Goal: Obtain resource: Download file/media

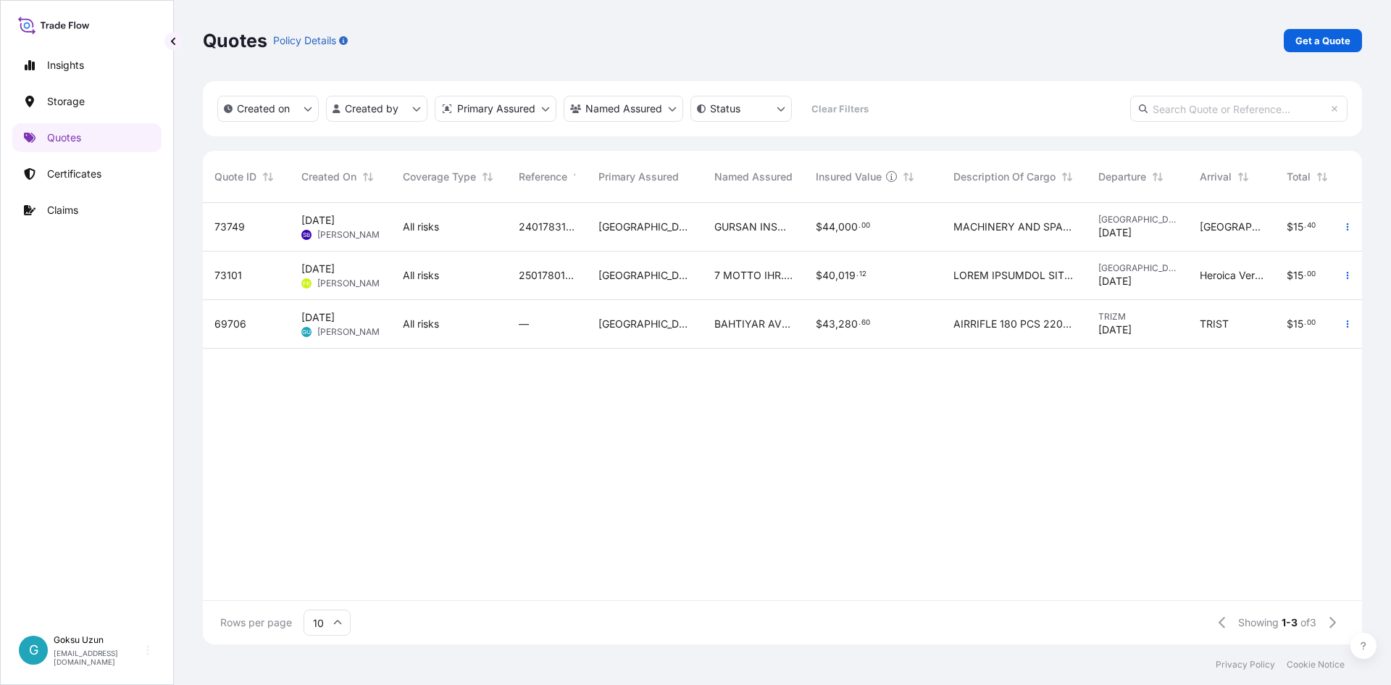
scroll to position [438, 1149]
click at [83, 172] on p "Certificates" at bounding box center [74, 174] width 54 height 14
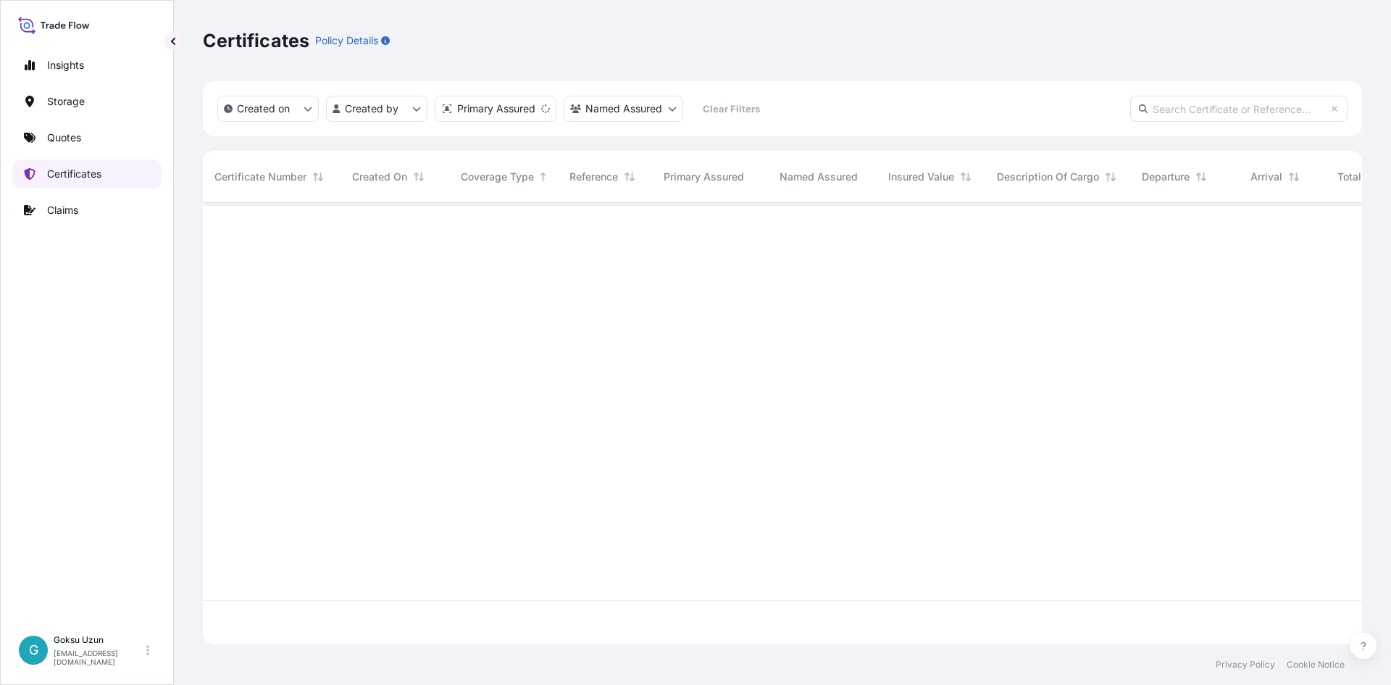
scroll to position [438, 1149]
click at [57, 219] on link "Claims" at bounding box center [86, 210] width 149 height 29
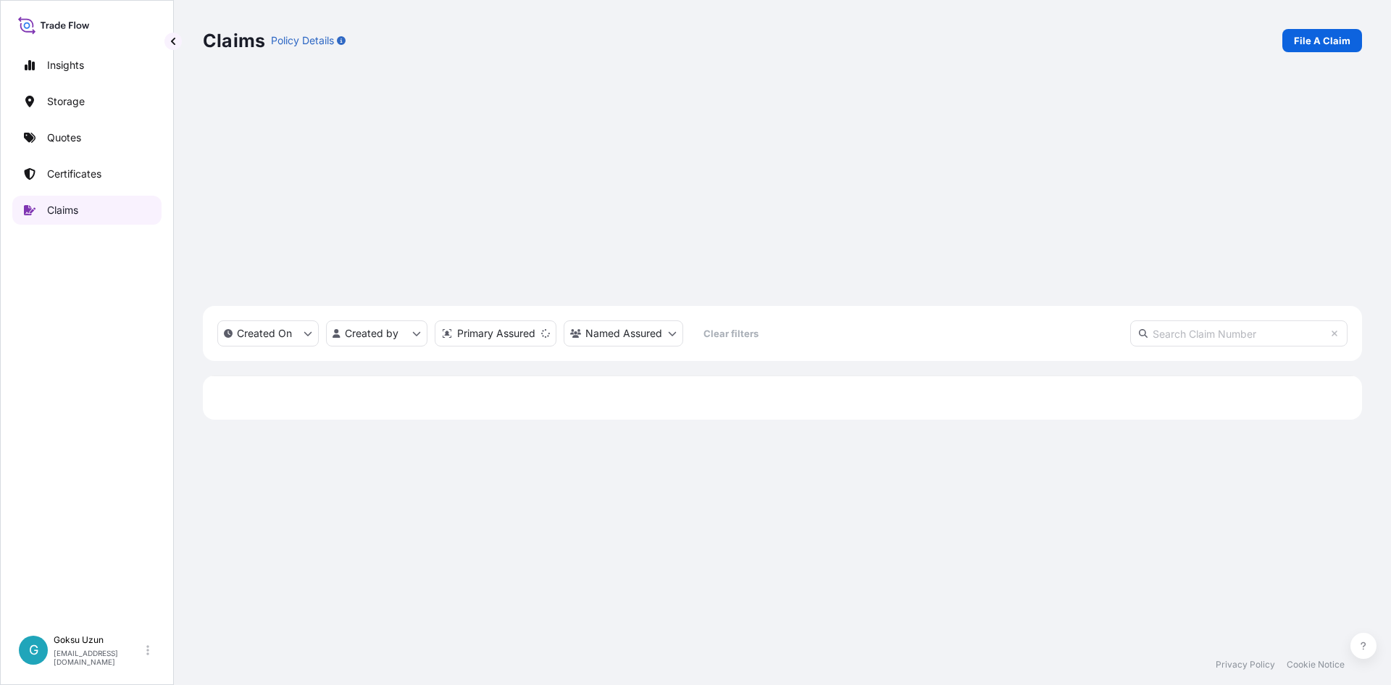
scroll to position [438, 1149]
click at [74, 173] on p "Certificates" at bounding box center [74, 174] width 54 height 14
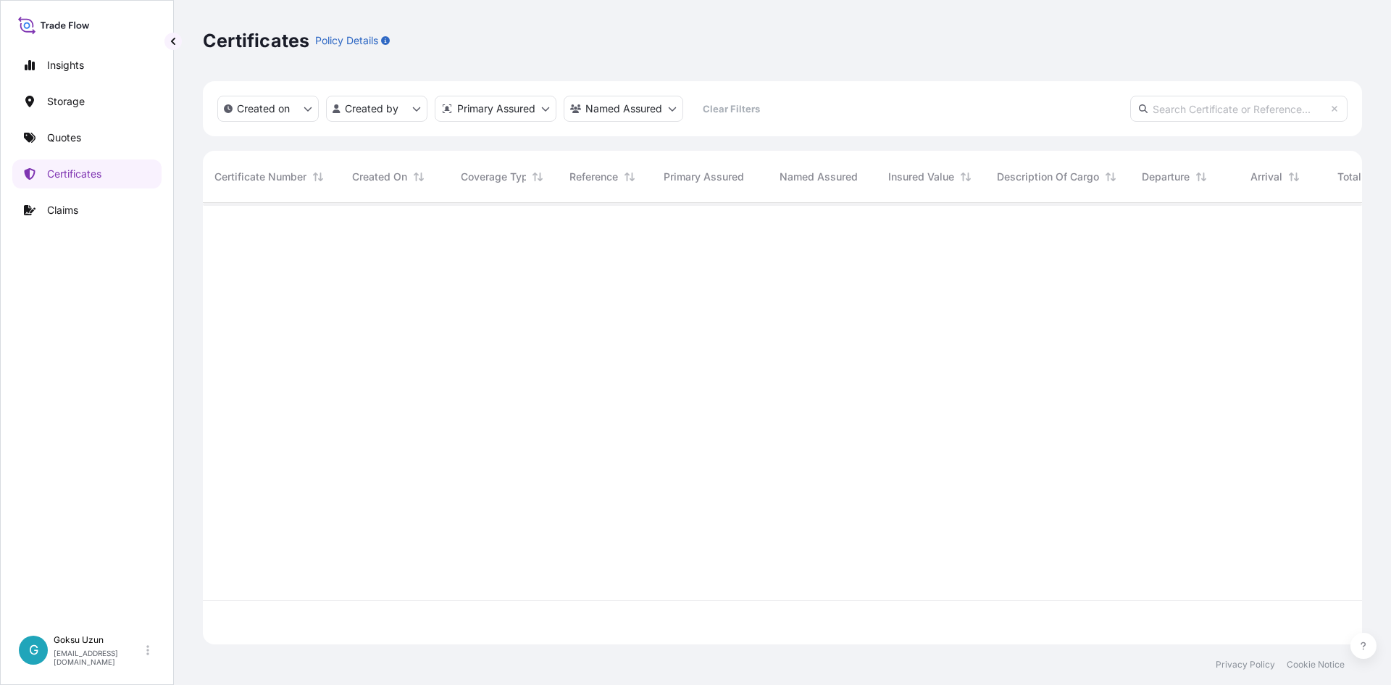
scroll to position [438, 1149]
click at [1225, 107] on input "text" at bounding box center [1238, 109] width 217 height 26
paste input "31600-341-3"
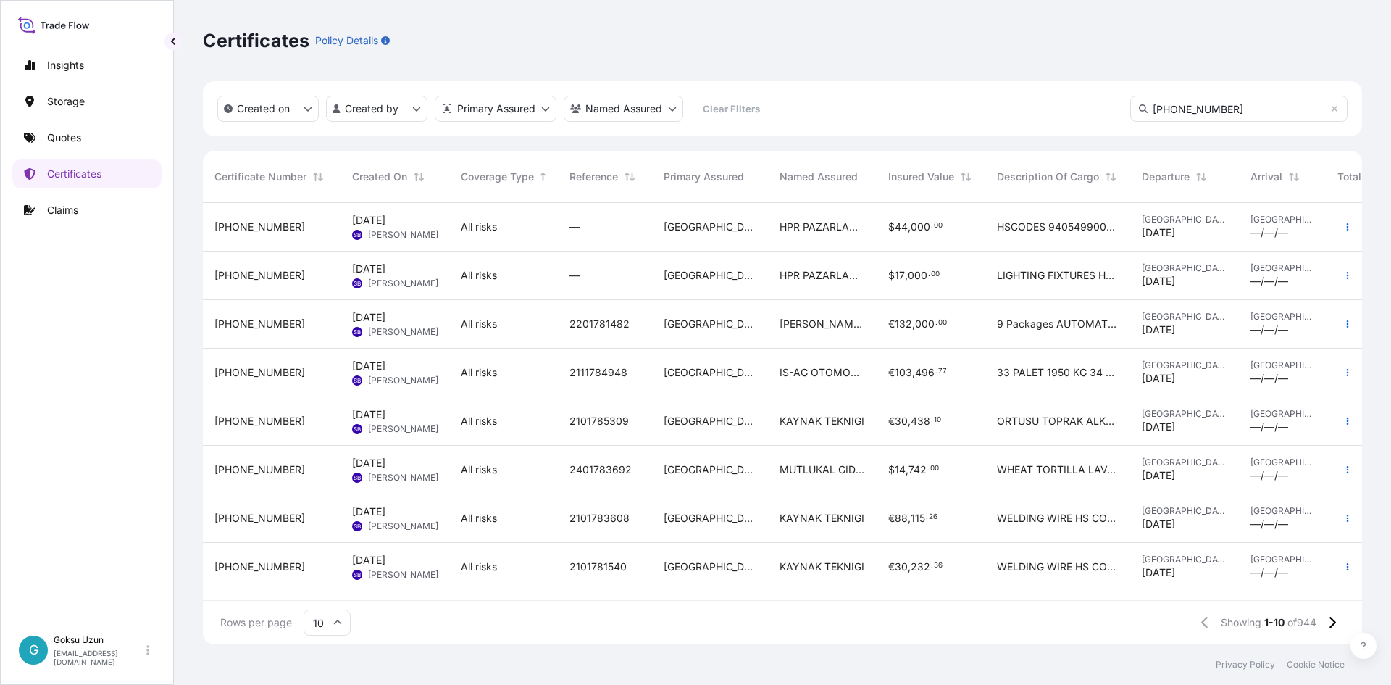
type input "31600-341-3"
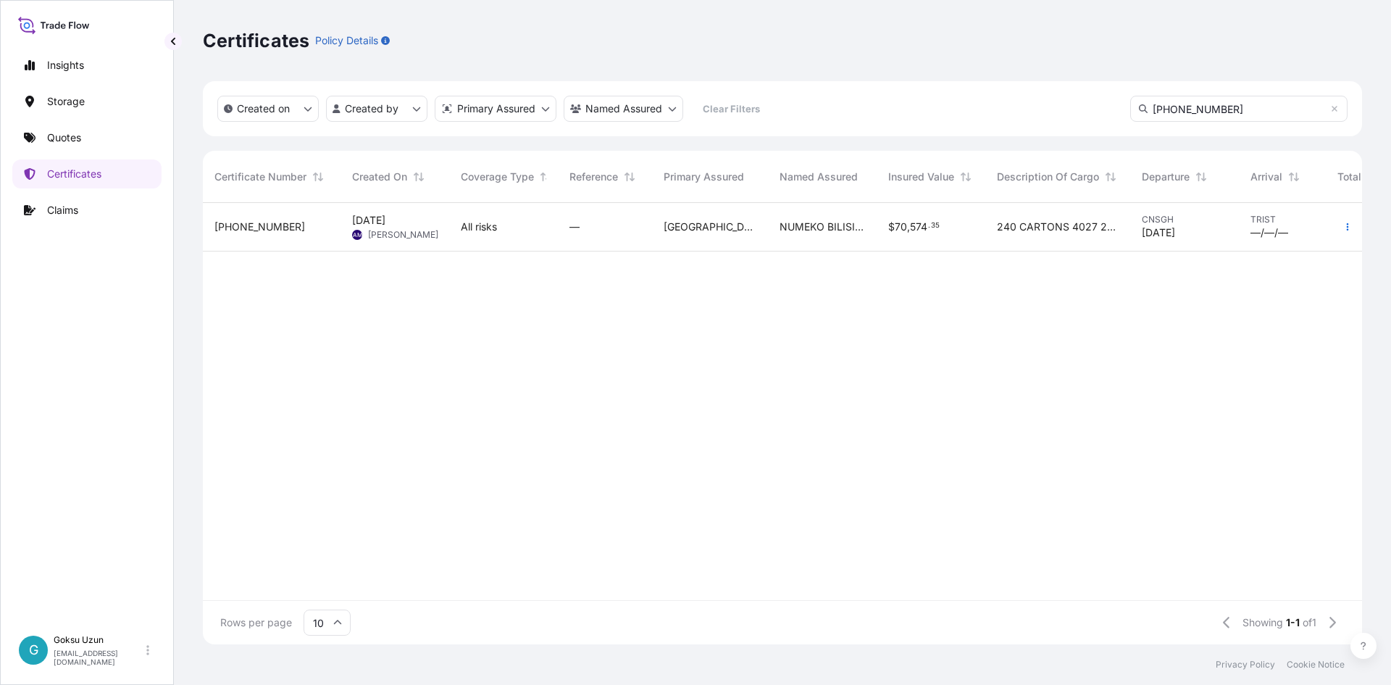
click at [262, 224] on span "31600-341-3" at bounding box center [259, 227] width 91 height 14
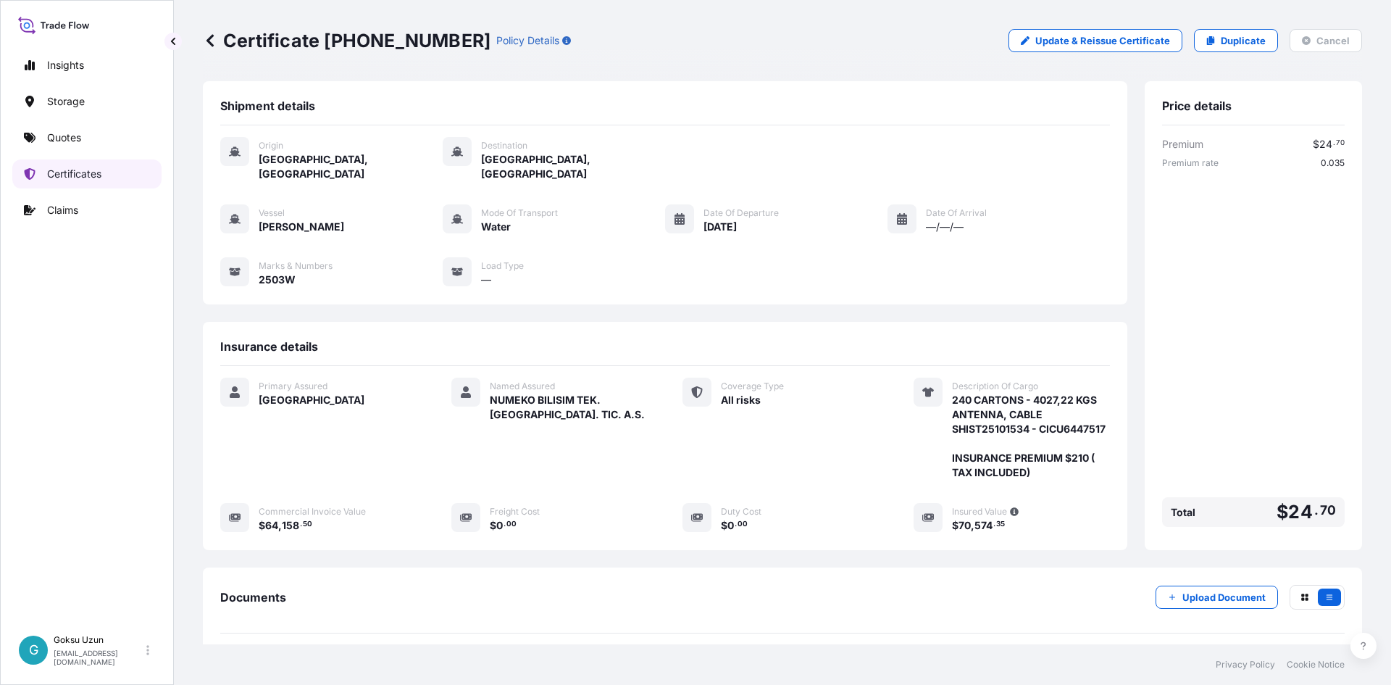
click at [95, 179] on p "Certificates" at bounding box center [74, 174] width 54 height 14
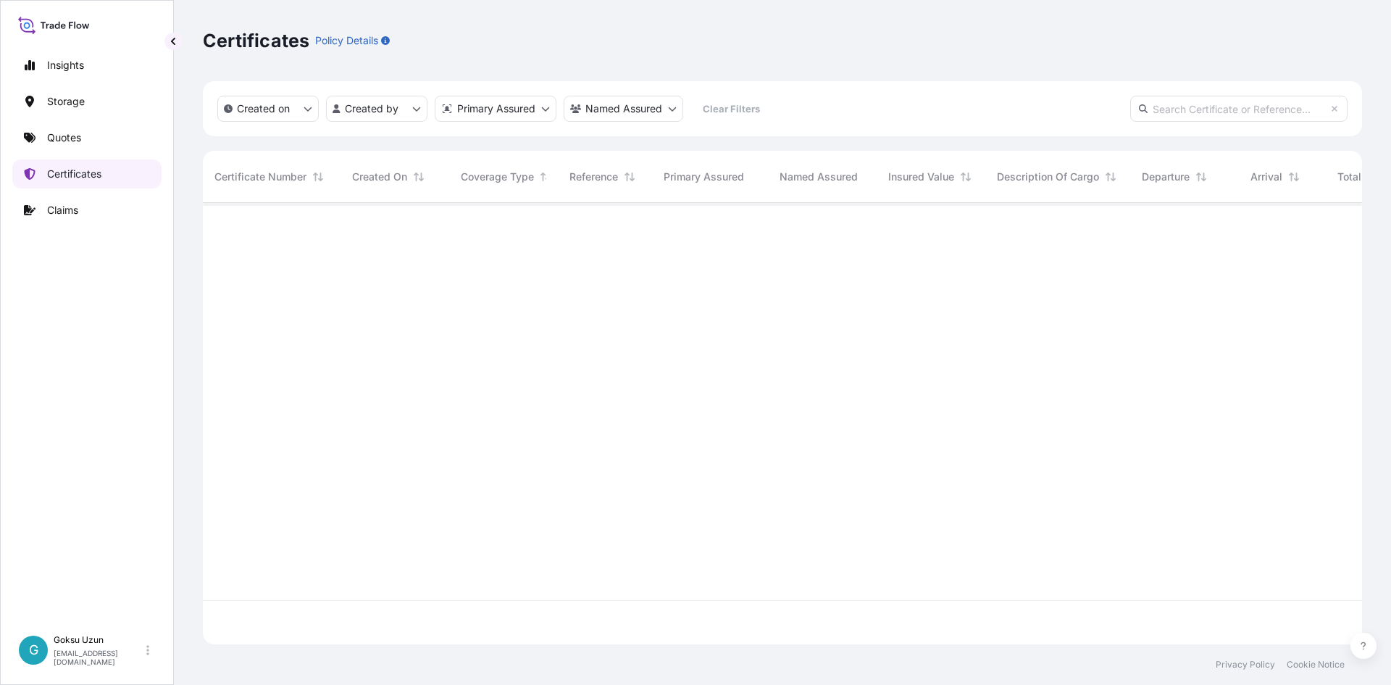
scroll to position [438, 1149]
click at [70, 168] on p "Certificates" at bounding box center [74, 174] width 54 height 14
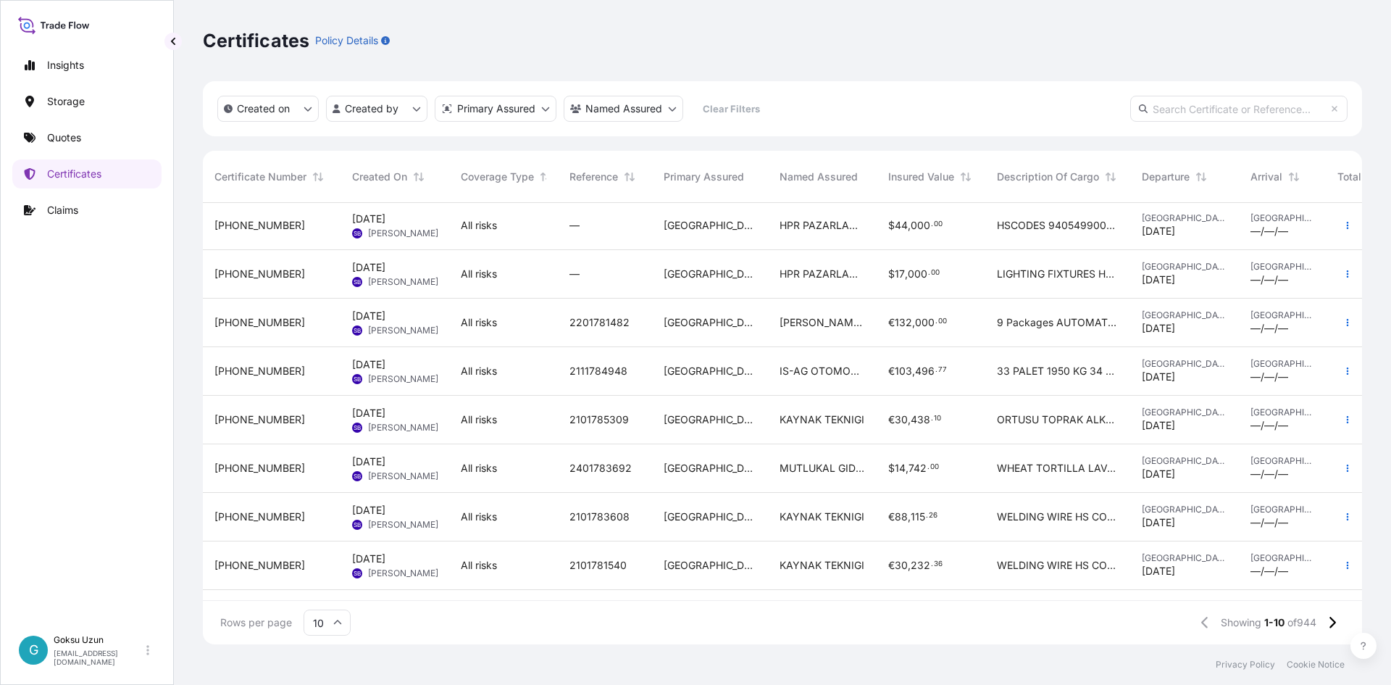
scroll to position [0, 0]
drag, startPoint x: 66, startPoint y: 321, endPoint x: 91, endPoint y: 176, distance: 147.0
click at [64, 309] on div "Insights Storage Quotes Certificates Claims" at bounding box center [86, 333] width 149 height 590
click at [72, 132] on p "Quotes" at bounding box center [64, 137] width 34 height 14
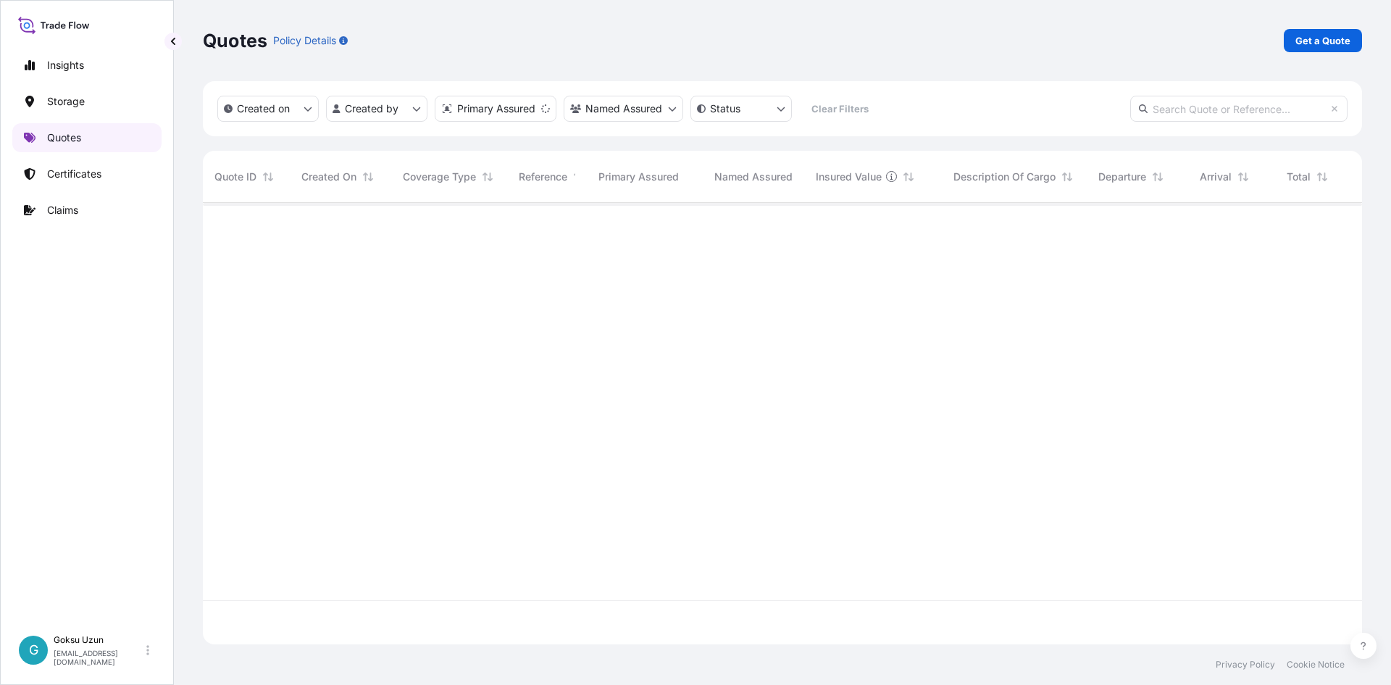
scroll to position [438, 1149]
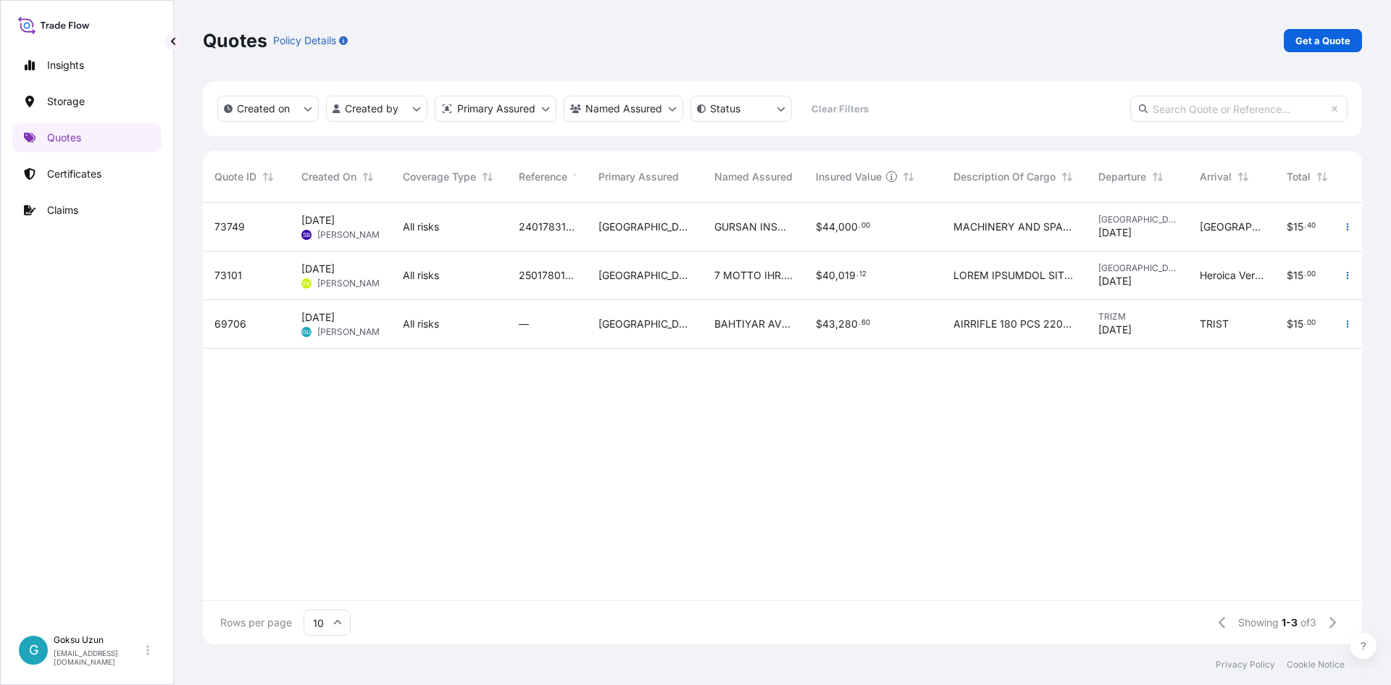
click at [1236, 107] on input "text" at bounding box center [1238, 109] width 217 height 26
paste input "[PHONE_NUMBER]"
type input "[PHONE_NUMBER]"
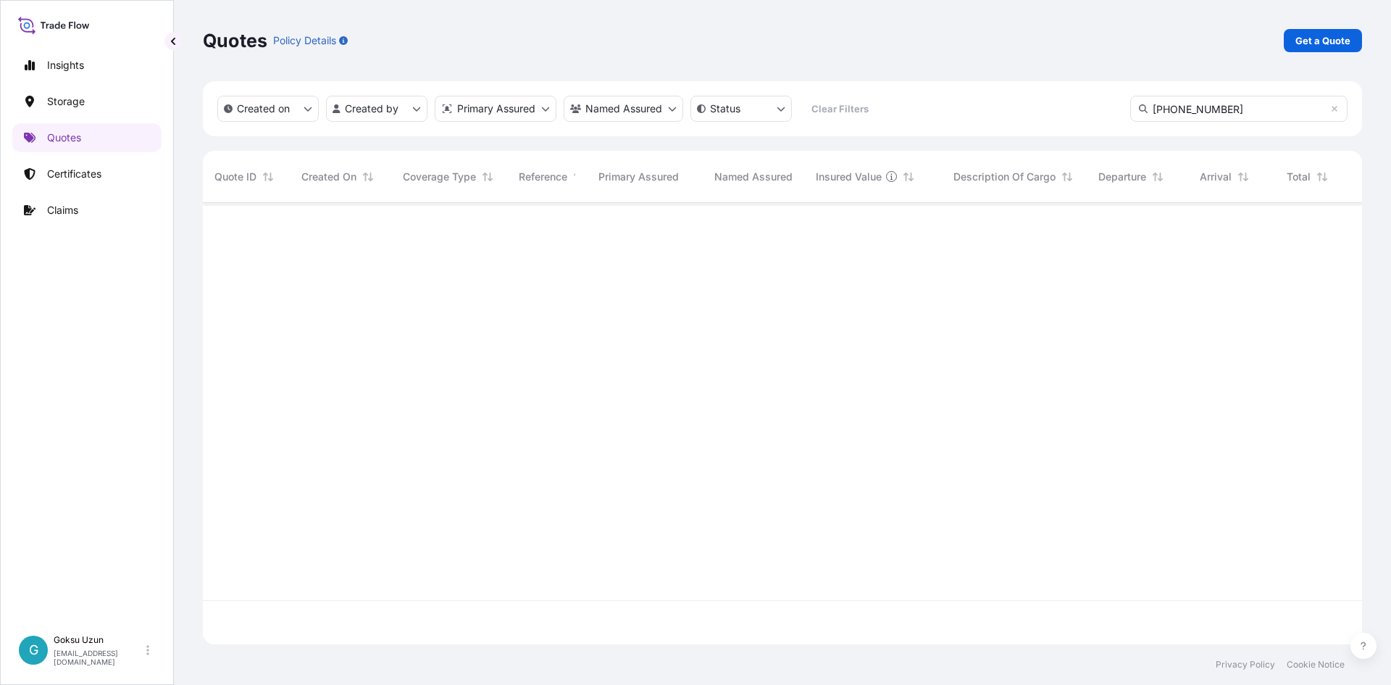
scroll to position [483, 1149]
click at [51, 175] on p "Certificates" at bounding box center [74, 174] width 54 height 14
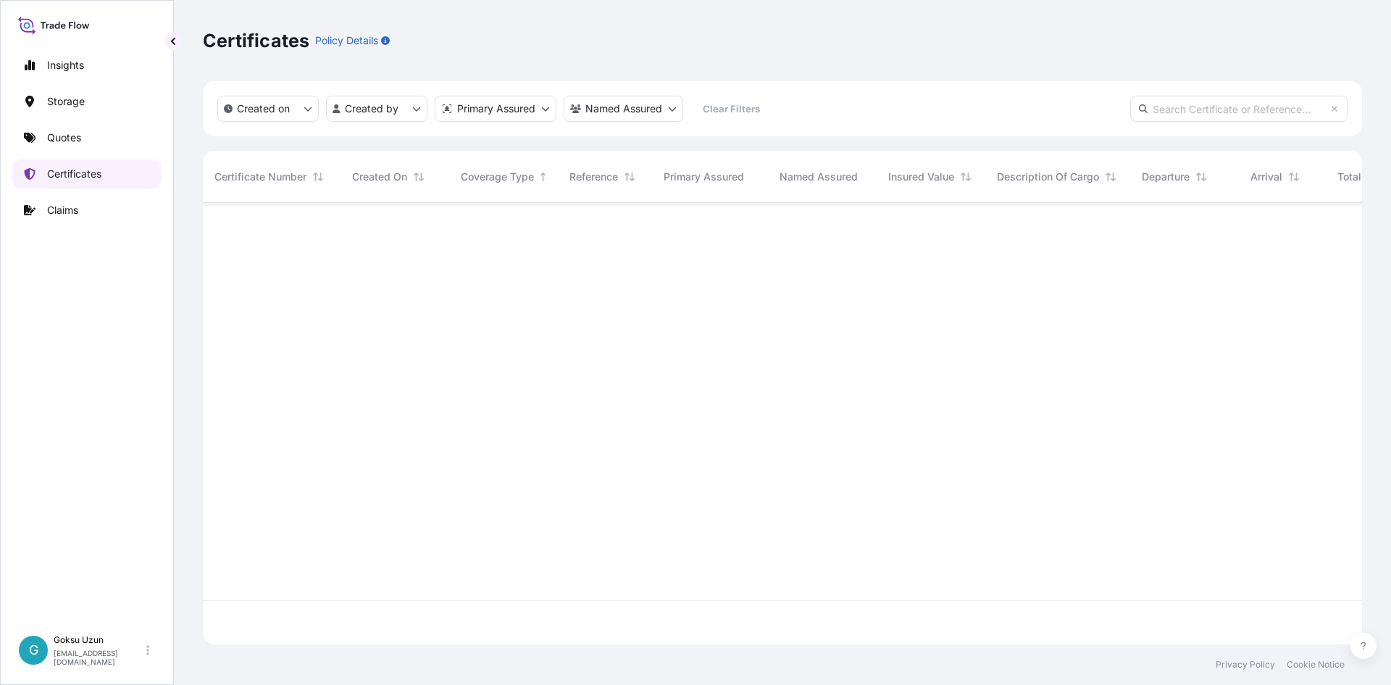
scroll to position [438, 1149]
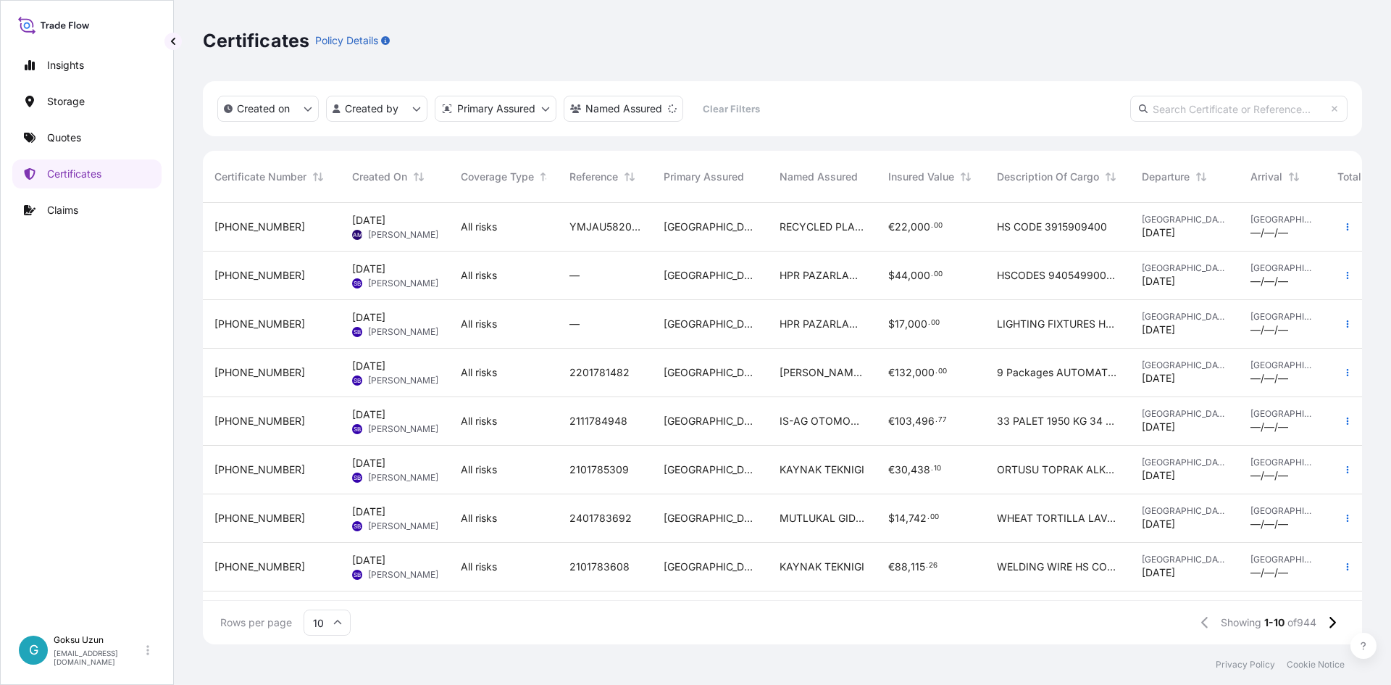
click at [262, 224] on span "[PHONE_NUMBER]" at bounding box center [259, 227] width 91 height 14
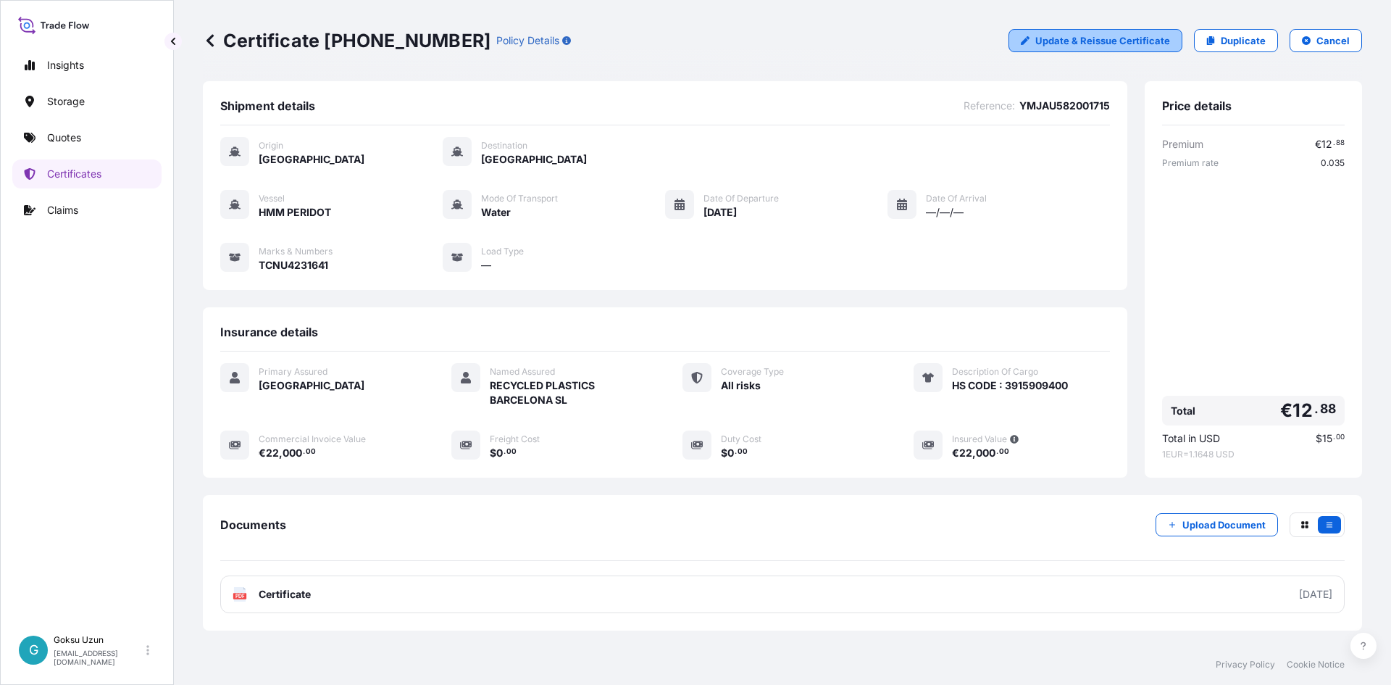
click at [1075, 48] on link "Update & Reissue Certificate" at bounding box center [1096, 40] width 174 height 23
select select "Water"
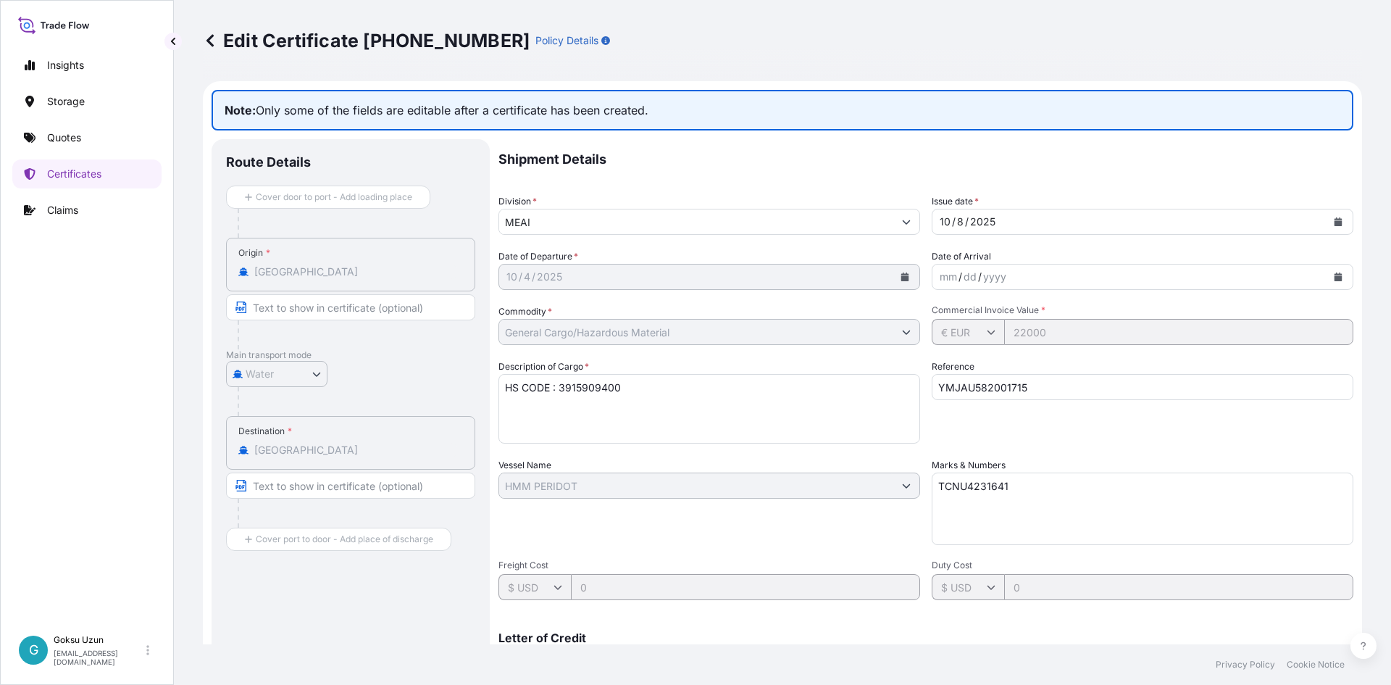
click at [212, 41] on icon at bounding box center [210, 40] width 14 height 14
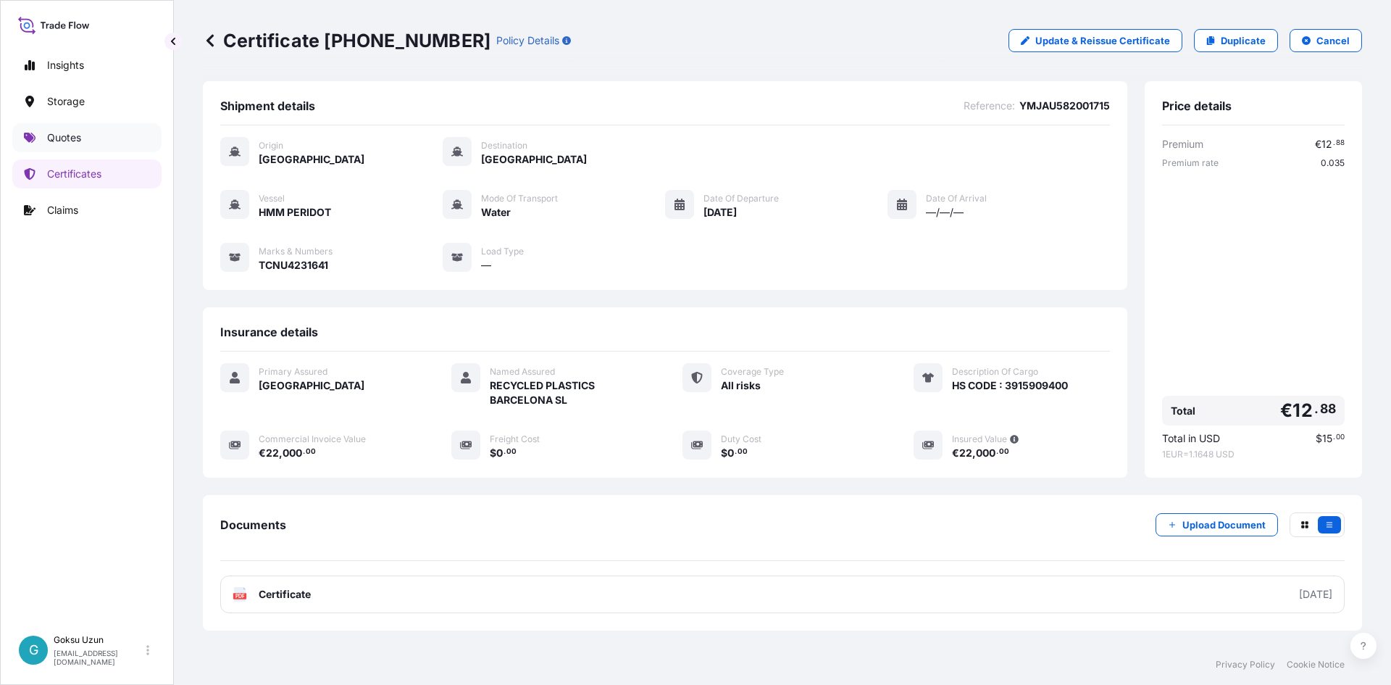
click at [46, 137] on link "Quotes" at bounding box center [86, 137] width 149 height 29
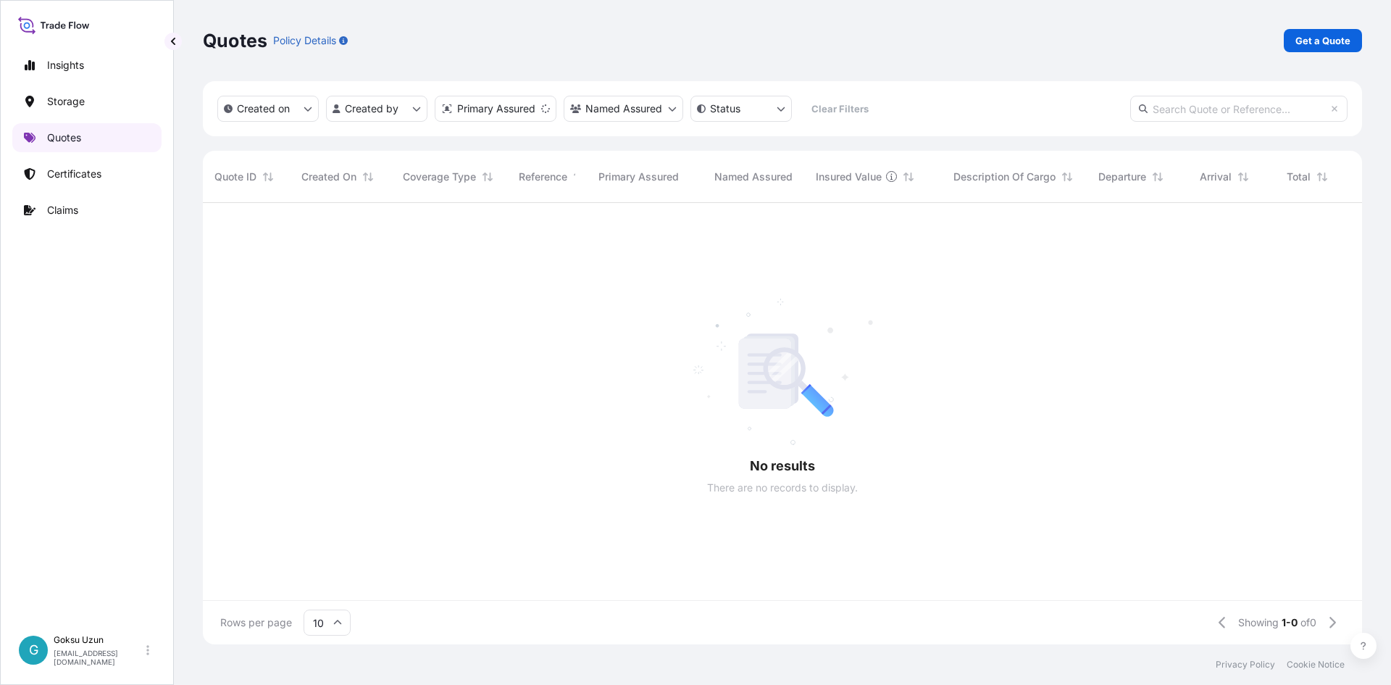
scroll to position [438, 1149]
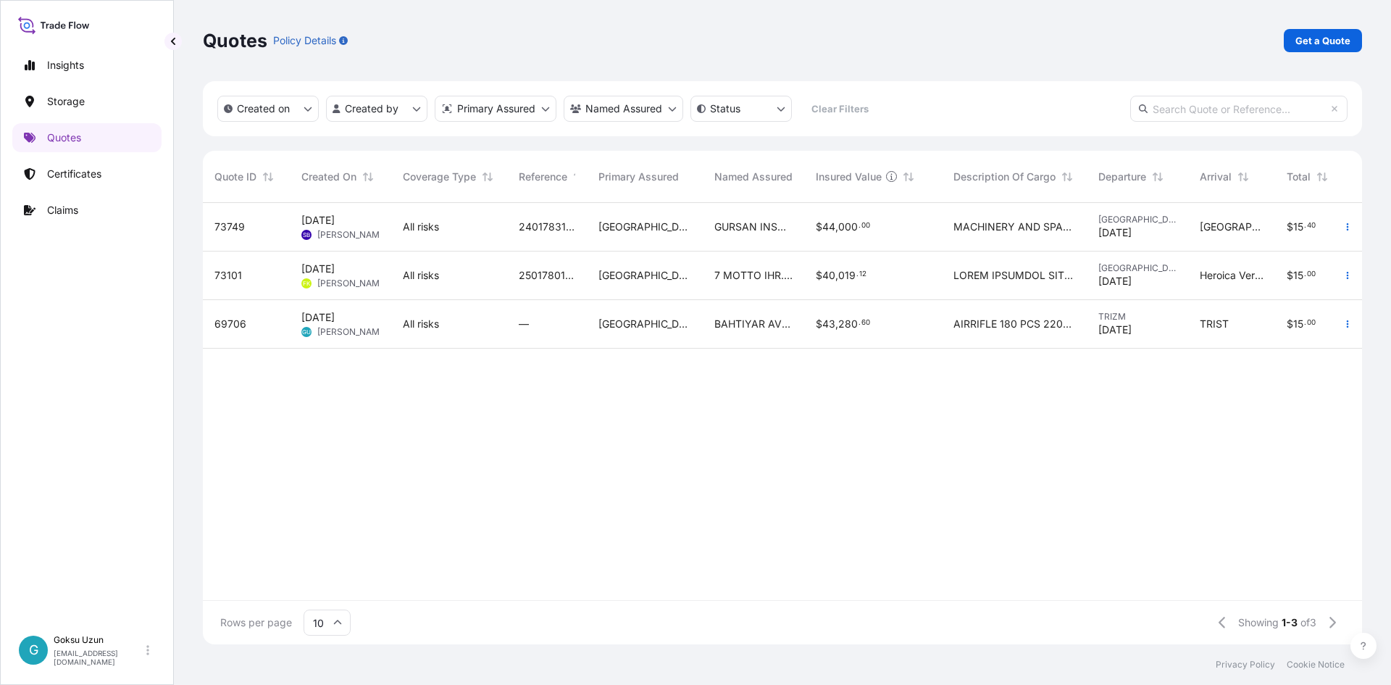
click at [477, 429] on div "73749 [DATE] [PERSON_NAME] Balbey All risks 2401783194 [GEOGRAPHIC_DATA] GURSAN…" at bounding box center [848, 401] width 1290 height 397
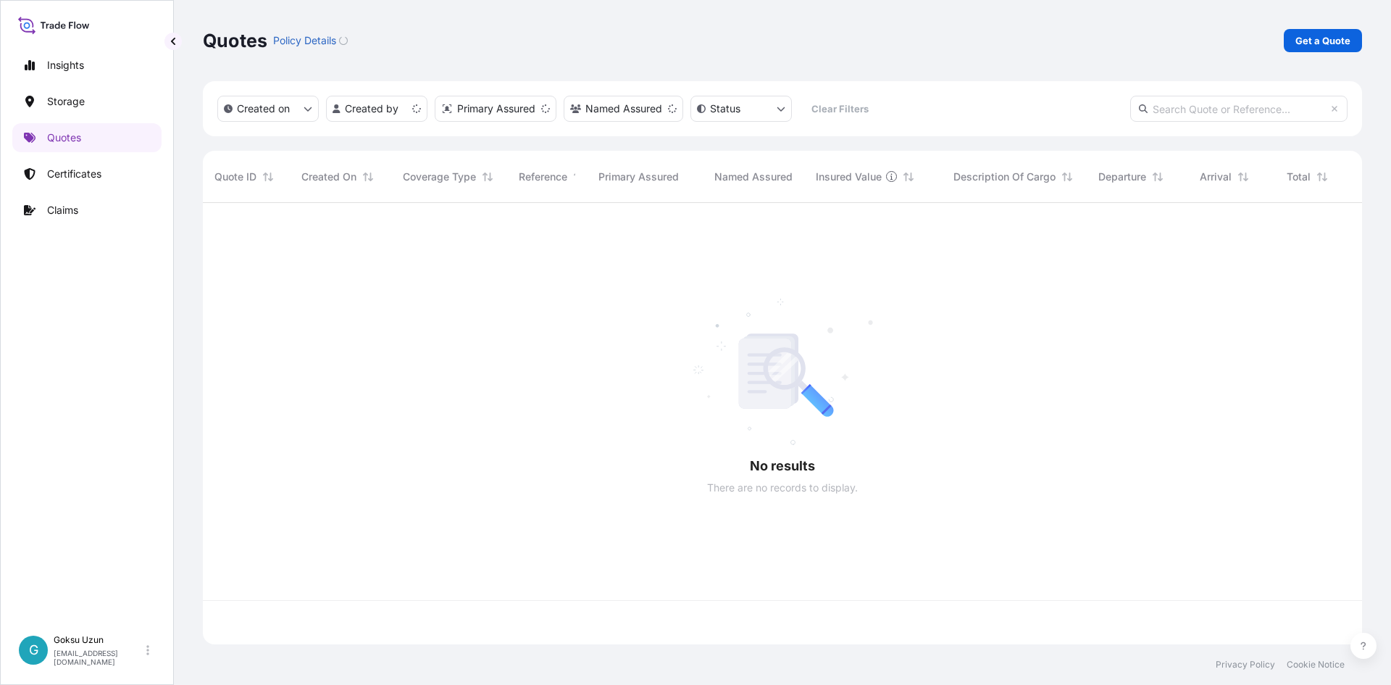
scroll to position [438, 1149]
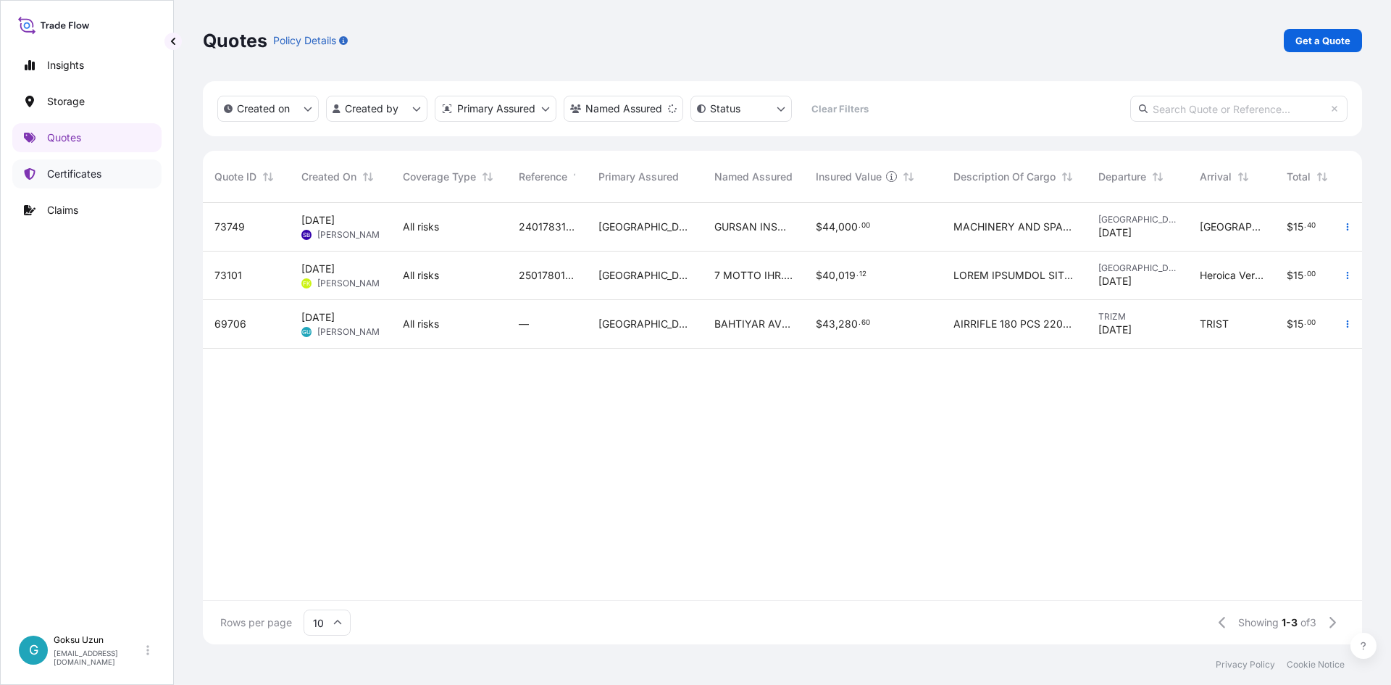
click at [67, 183] on link "Certificates" at bounding box center [86, 173] width 149 height 29
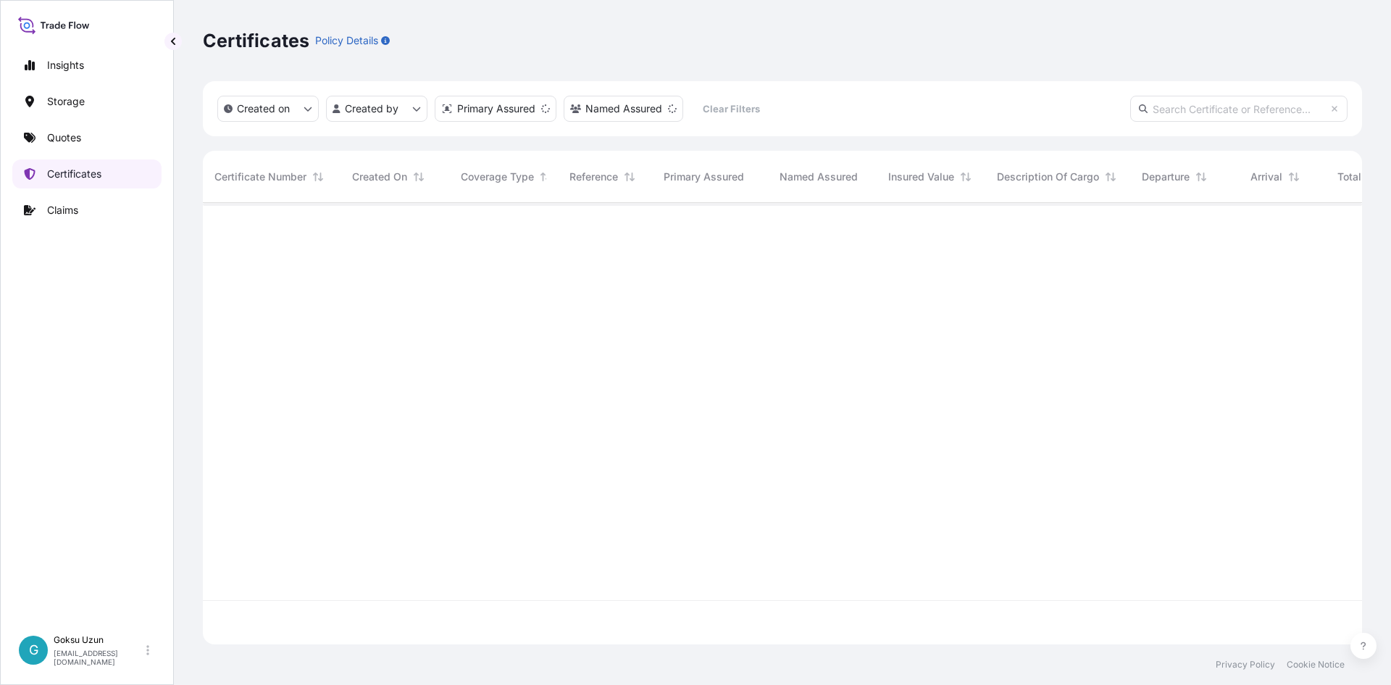
scroll to position [438, 1149]
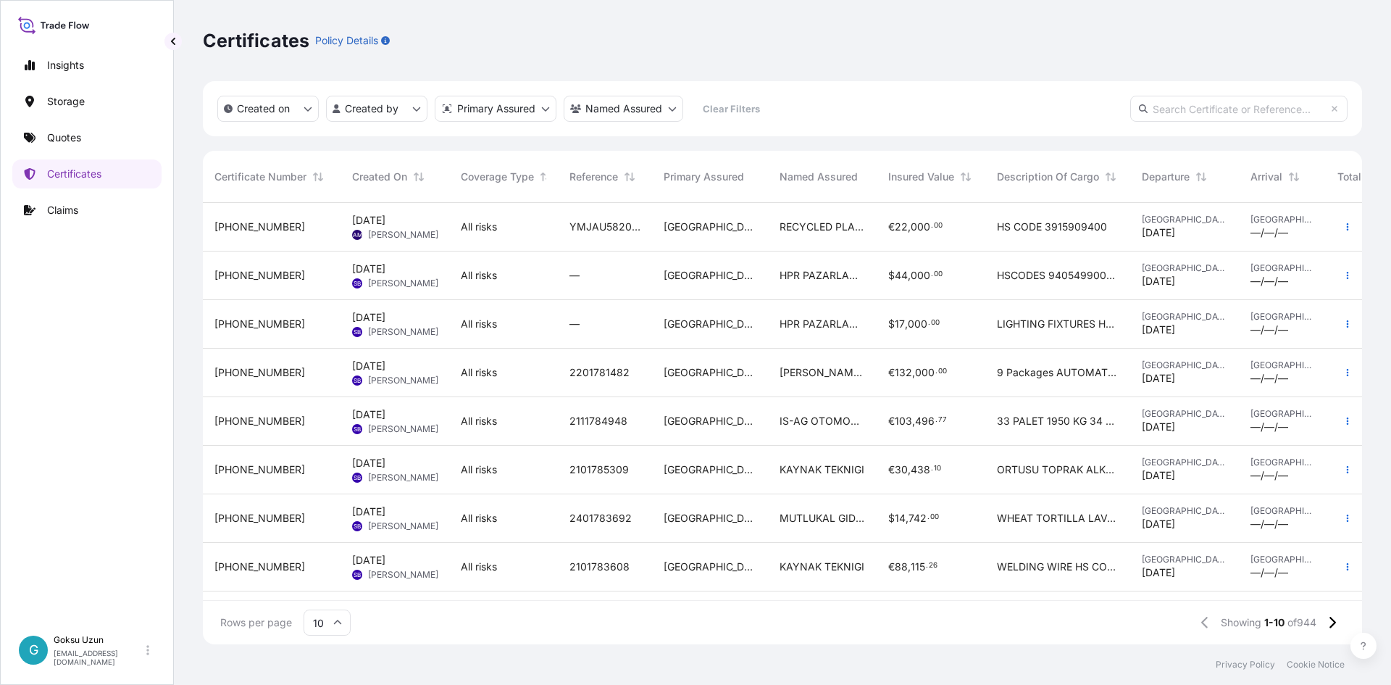
click at [822, 225] on span "RECYCLED PLASTICS BARCELONA SL" at bounding box center [823, 227] width 86 height 14
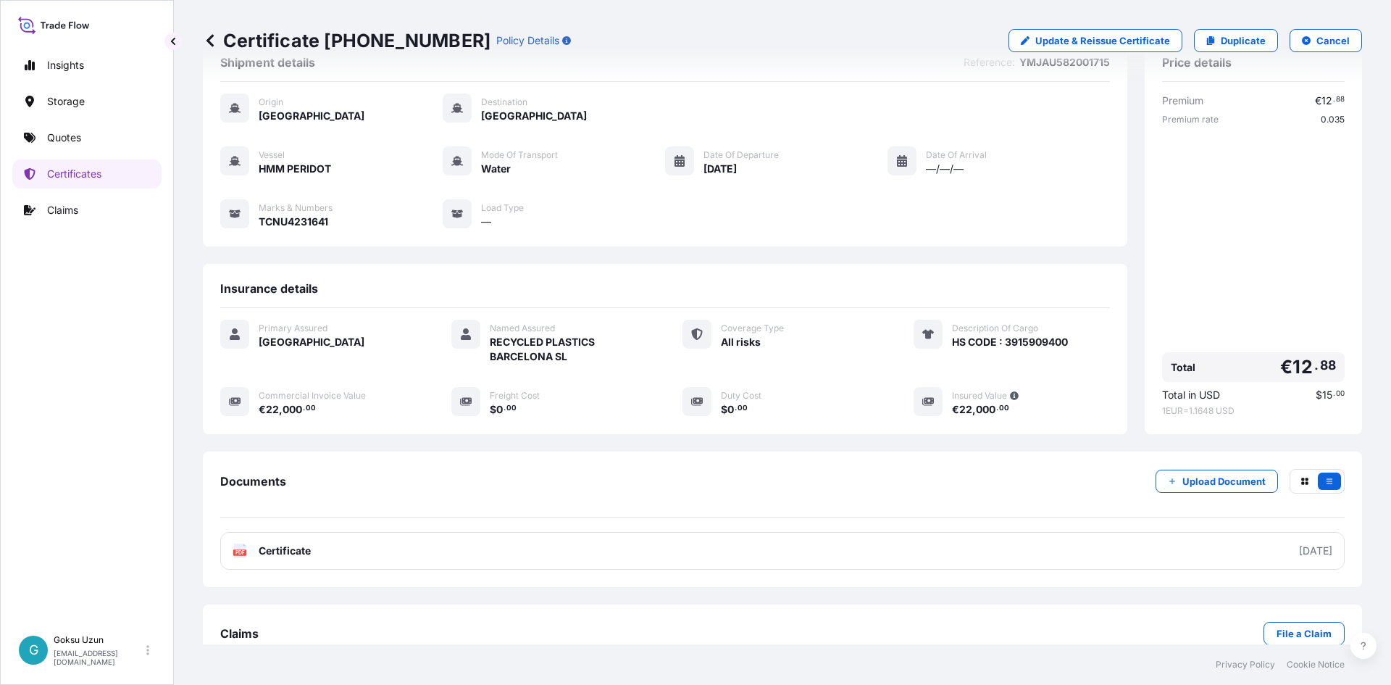
scroll to position [77, 0]
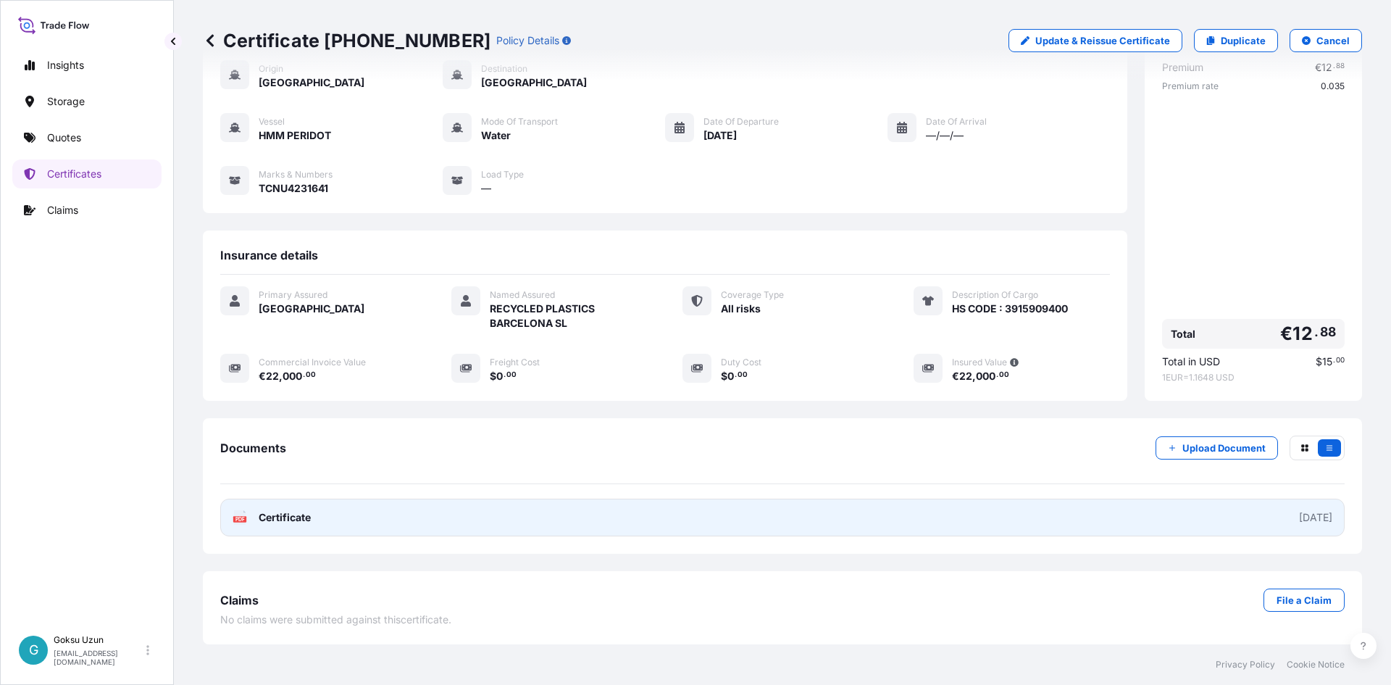
click at [296, 514] on span "Certificate" at bounding box center [285, 517] width 52 height 14
